Goal: Task Accomplishment & Management: Manage account settings

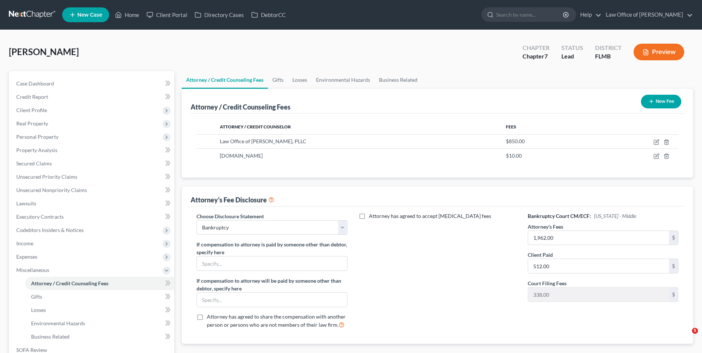
select select "0"
click at [369, 216] on label "Attorney has agreed to accept [MEDICAL_DATA] fees" at bounding box center [430, 215] width 122 height 7
click at [372, 216] on input "Attorney has agreed to accept [MEDICAL_DATA] fees" at bounding box center [374, 214] width 5 height 5
click at [369, 214] on label "Attorney has agreed to accept [MEDICAL_DATA] fees" at bounding box center [430, 215] width 122 height 7
click at [372, 214] on input "Attorney has agreed to accept [MEDICAL_DATA] fees" at bounding box center [374, 214] width 5 height 5
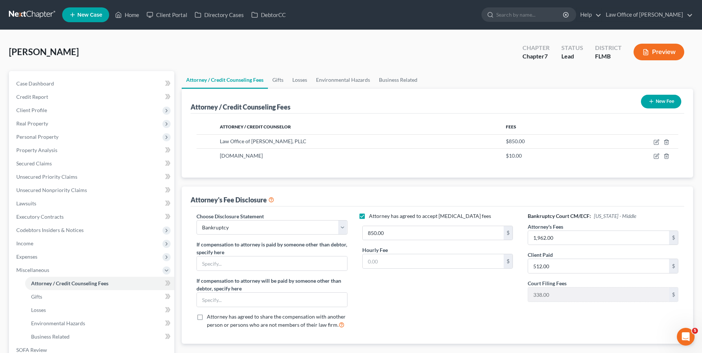
checkbox input "false"
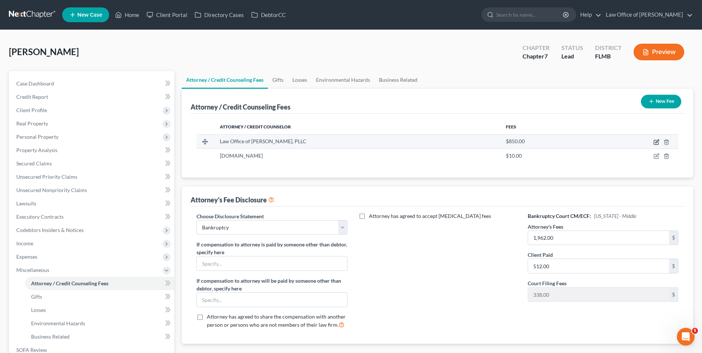
click at [658, 142] on icon "button" at bounding box center [657, 142] width 6 height 6
select select "9"
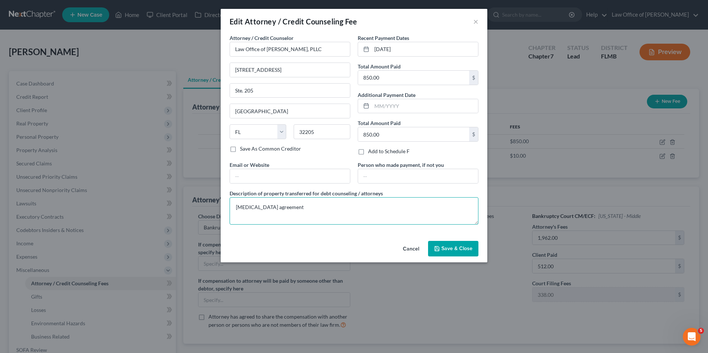
click at [292, 208] on textarea "[MEDICAL_DATA] agreement" at bounding box center [353, 210] width 249 height 27
drag, startPoint x: 281, startPoint y: 208, endPoint x: 235, endPoint y: 209, distance: 46.7
click at [235, 209] on textarea "[MEDICAL_DATA] agreement and filing fee" at bounding box center [353, 210] width 249 height 27
click at [346, 207] on textarea "[MEDICAL_DATA] agreement and filing fee" at bounding box center [353, 210] width 249 height 27
type textarea "[MEDICAL_DATA] agreement and filing fee"
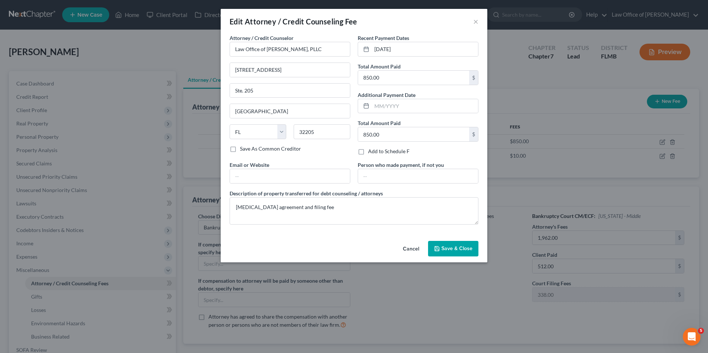
click at [449, 251] on span "Save & Close" at bounding box center [456, 248] width 31 height 6
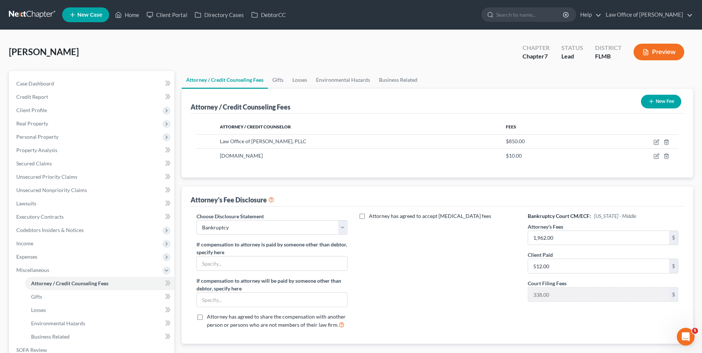
click at [369, 216] on label "Attorney has agreed to accept [MEDICAL_DATA] fees" at bounding box center [430, 215] width 122 height 7
click at [372, 216] on input "Attorney has agreed to accept [MEDICAL_DATA] fees" at bounding box center [374, 214] width 5 height 5
checkbox input "true"
click at [393, 233] on input "850.00" at bounding box center [433, 233] width 141 height 14
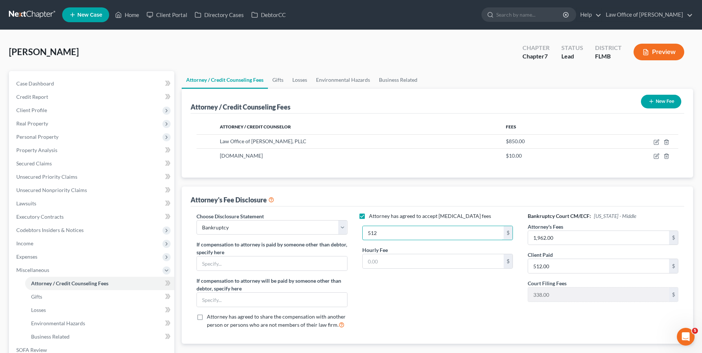
type input "512"
click at [435, 294] on div "Attorney has agreed to accept [MEDICAL_DATA] fees 512 $ Hourly Fee $" at bounding box center [437, 273] width 165 height 122
click at [369, 215] on label "Attorney has agreed to accept [MEDICAL_DATA] fees" at bounding box center [430, 215] width 122 height 7
click at [372, 215] on input "Attorney has agreed to accept [MEDICAL_DATA] fees" at bounding box center [374, 214] width 5 height 5
checkbox input "false"
